Goal: Information Seeking & Learning: Learn about a topic

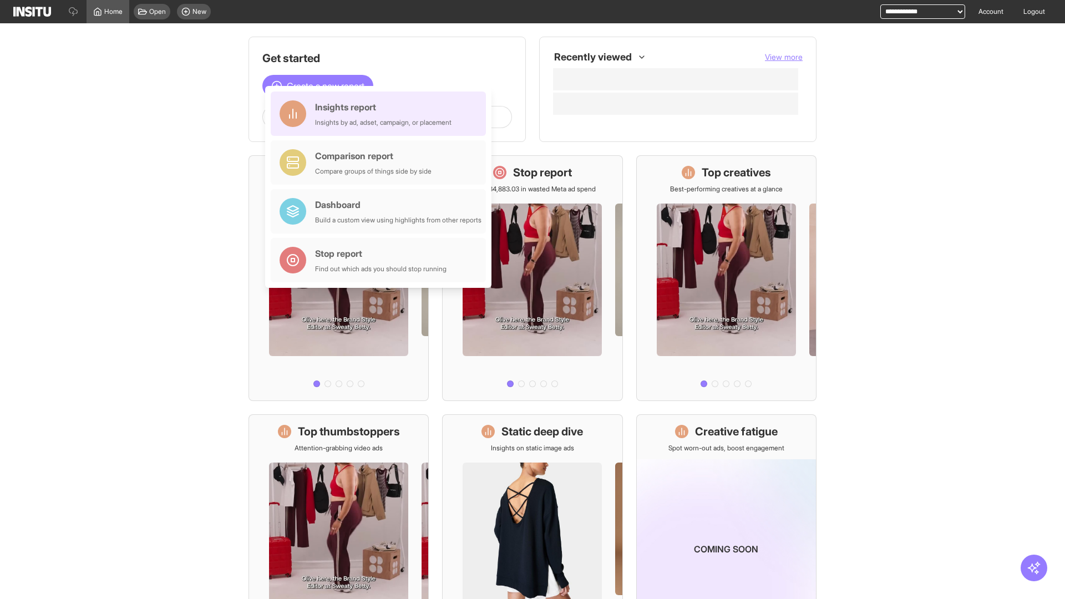
click at [381, 114] on div "Insights report Insights by ad, adset, campaign, or placement" at bounding box center [383, 113] width 136 height 27
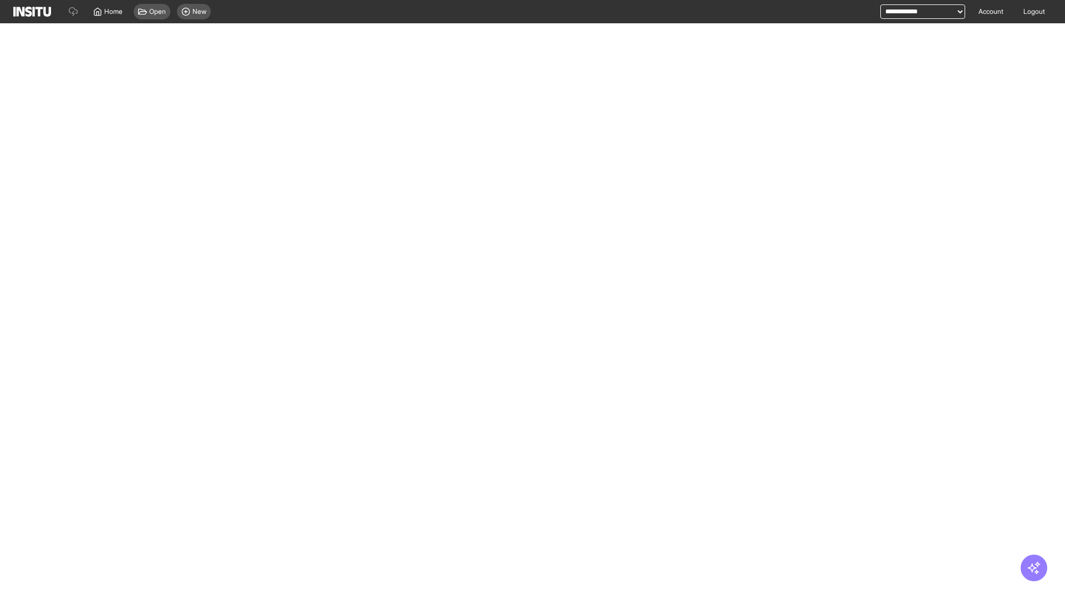
select select "**"
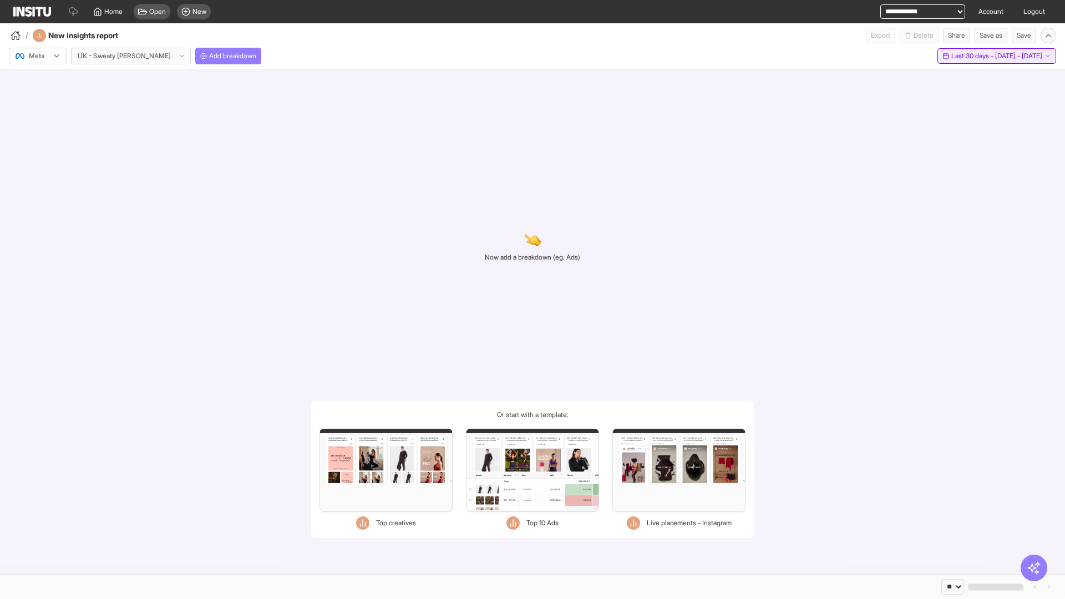
click at [971, 56] on span "Last 30 days - [DATE] - [DATE]" at bounding box center [996, 56] width 91 height 9
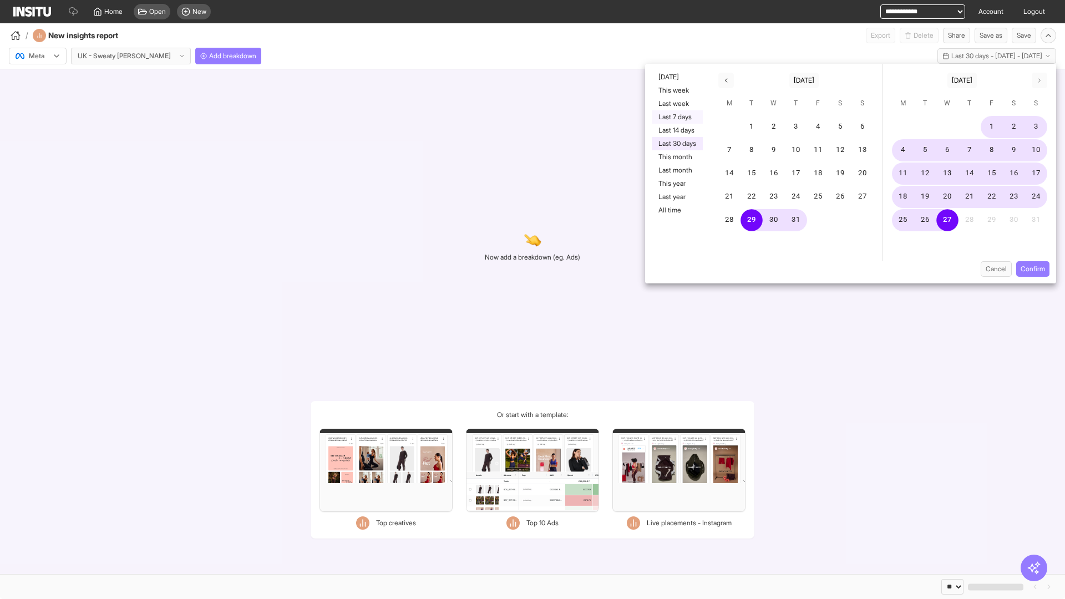
click at [676, 117] on button "Last 7 days" at bounding box center [677, 116] width 51 height 13
